Goal: Transaction & Acquisition: Purchase product/service

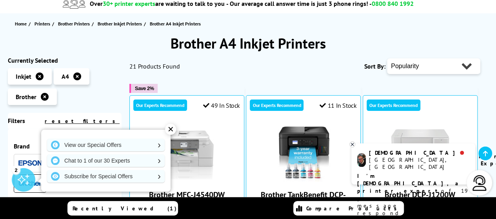
scroll to position [74, 0]
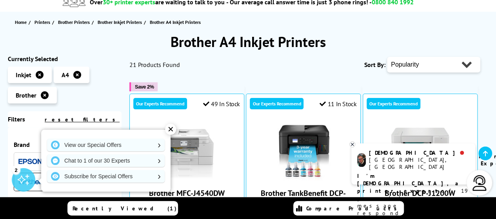
click at [352, 145] on icon at bounding box center [351, 144] width 5 height 6
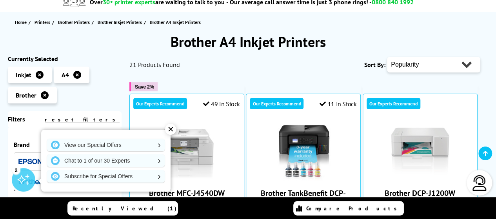
click at [174, 130] on div "✕" at bounding box center [170, 129] width 11 height 11
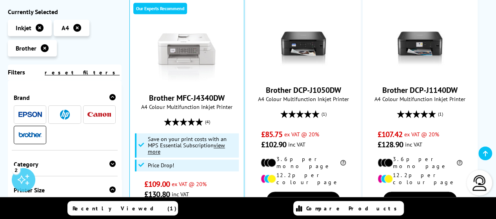
scroll to position [498, 0]
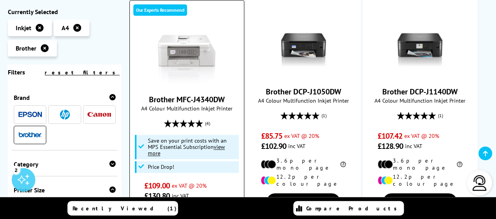
drag, startPoint x: 500, startPoint y: 89, endPoint x: 192, endPoint y: 40, distance: 311.8
click at [192, 40] on img at bounding box center [186, 57] width 59 height 59
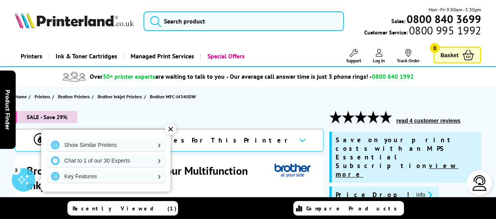
click at [172, 128] on div "✕" at bounding box center [170, 129] width 11 height 11
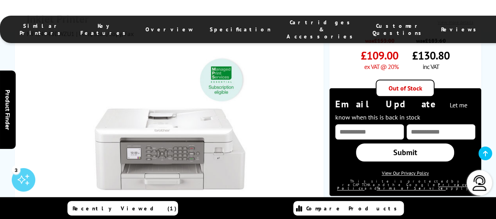
scroll to position [277, 0]
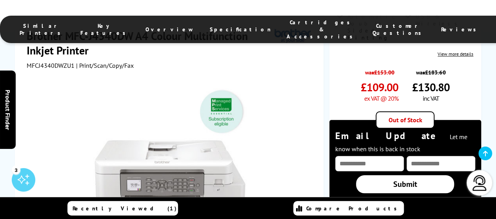
drag, startPoint x: 498, startPoint y: 14, endPoint x: 299, endPoint y: 161, distance: 247.6
click at [299, 161] on div at bounding box center [170, 157] width 287 height 177
drag, startPoint x: 258, startPoint y: 110, endPoint x: 275, endPoint y: 109, distance: 16.5
click at [261, 110] on div at bounding box center [170, 162] width 196 height 154
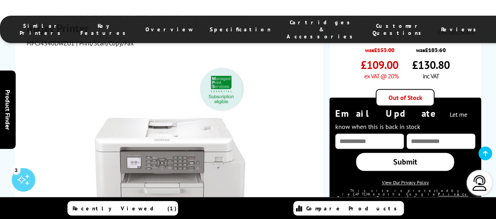
scroll to position [306, 0]
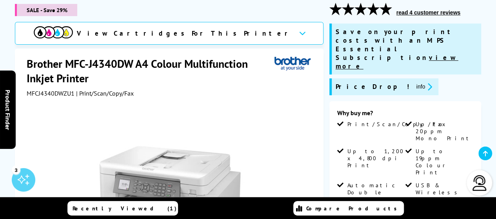
scroll to position [96, 0]
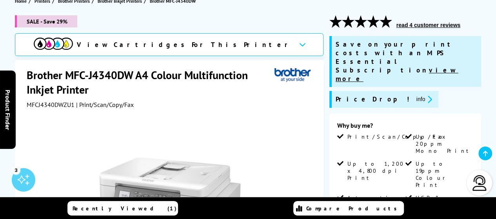
drag, startPoint x: 501, startPoint y: 13, endPoint x: 133, endPoint y: 72, distance: 372.6
click at [133, 72] on h1 "Brother MFC-J4340DW A4 Colour Multifunction Inkjet Printer" at bounding box center [151, 82] width 248 height 29
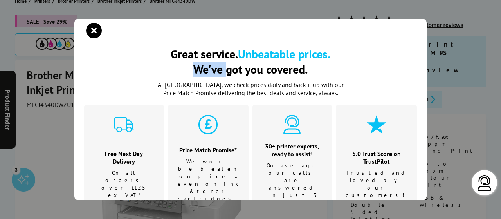
click at [134, 72] on h2 "Great service. Unbeatable prices. We've got you covered." at bounding box center [250, 61] width 333 height 31
click at [98, 33] on icon "close modal" at bounding box center [94, 31] width 16 height 16
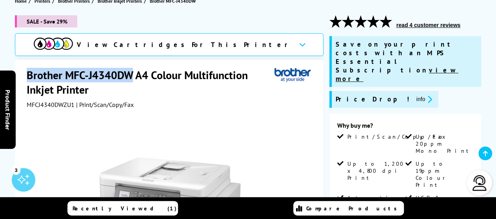
drag, startPoint x: 133, startPoint y: 73, endPoint x: 25, endPoint y: 74, distance: 107.7
copy h1 "Brother MFC-J4340DW"
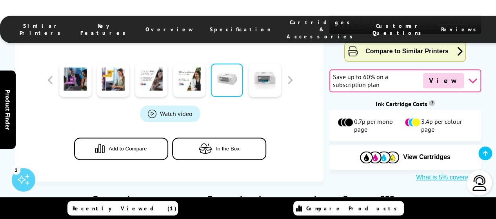
scroll to position [477, 0]
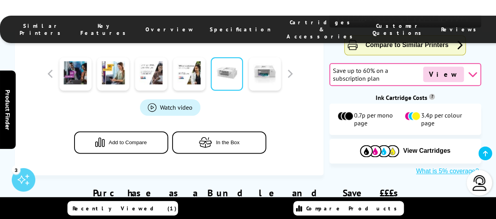
drag, startPoint x: 501, startPoint y: 33, endPoint x: 326, endPoint y: 146, distance: 208.7
click at [326, 175] on div "Purchase as a Bundle and Save £££s Save on time, delivery and running costs" at bounding box center [248, 194] width 466 height 38
click at [410, 147] on span "View Cartridges" at bounding box center [426, 150] width 47 height 7
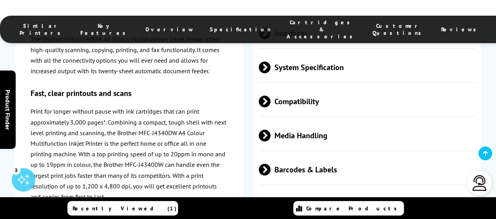
scroll to position [2182, 0]
